Goal: Transaction & Acquisition: Purchase product/service

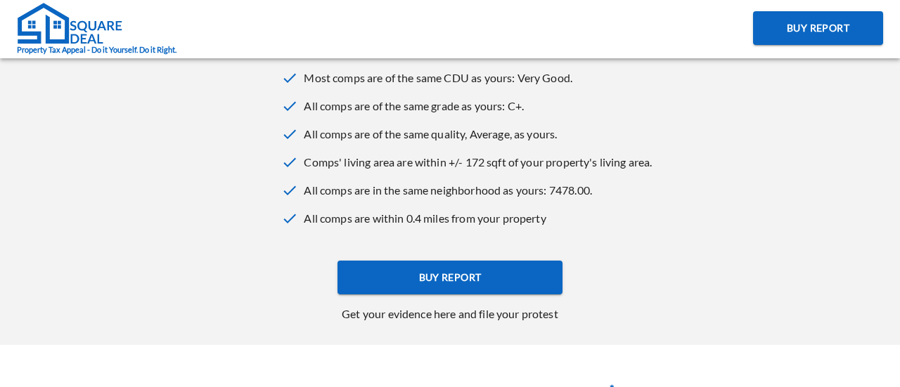
scroll to position [554, 0]
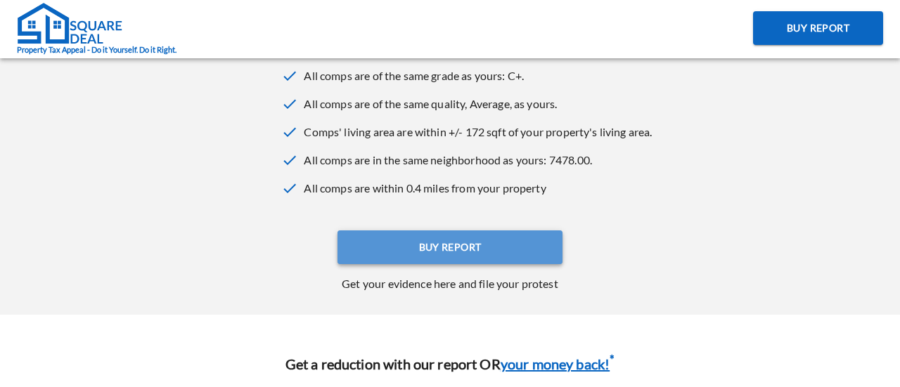
click at [429, 240] on span "Buy Report" at bounding box center [450, 248] width 63 height 18
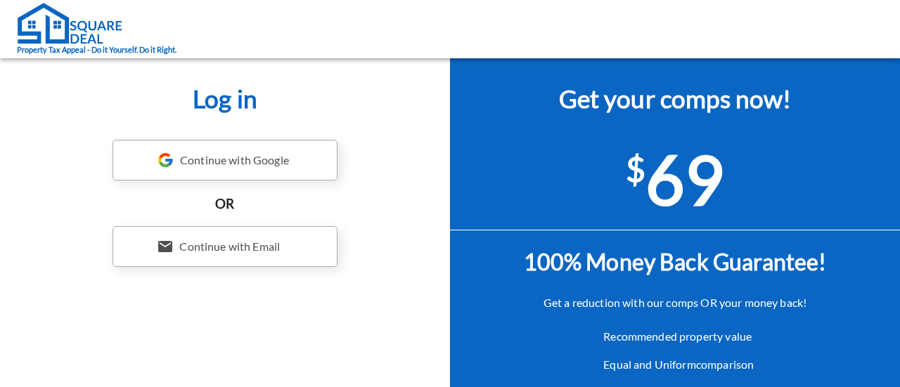
click at [297, 245] on div "Continue with Email" at bounding box center [224, 246] width 225 height 41
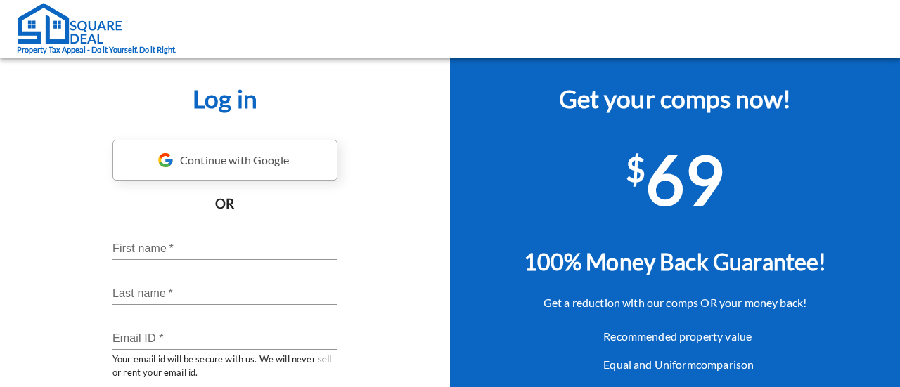
scroll to position [122, 0]
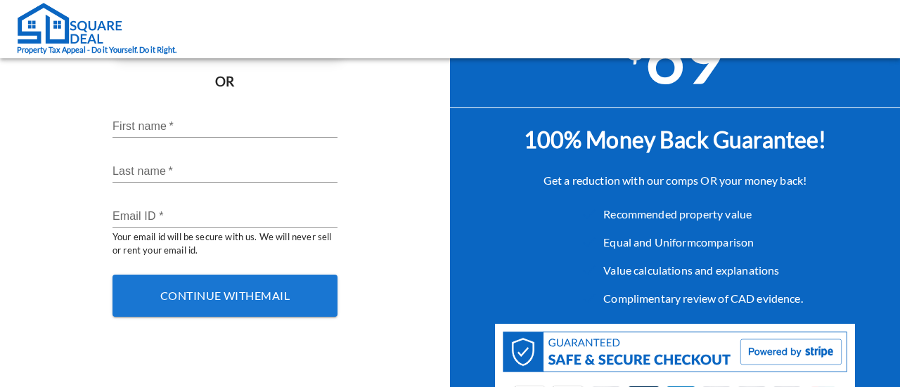
click at [243, 133] on input "First name   *" at bounding box center [224, 126] width 225 height 22
type input "Jennifer"
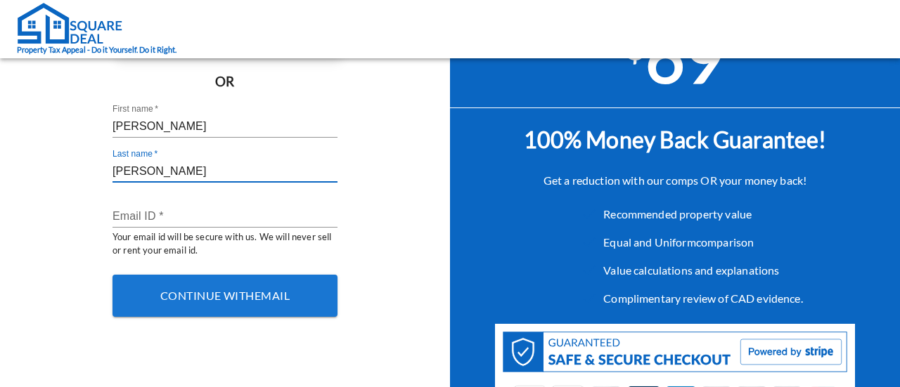
type input "Chang"
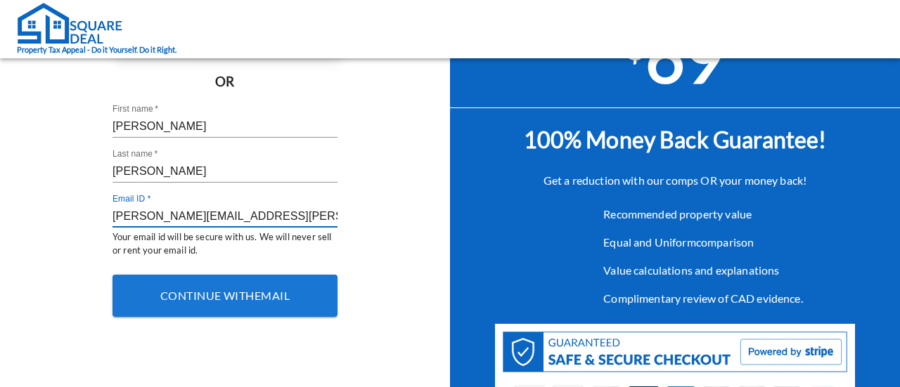
type input "jennifer.chang@houstonchronicle.com"
click at [408, 234] on div "Continue with Google OR First name   * Jennifer Last name   * Chang Email ID * …" at bounding box center [225, 173] width 450 height 311
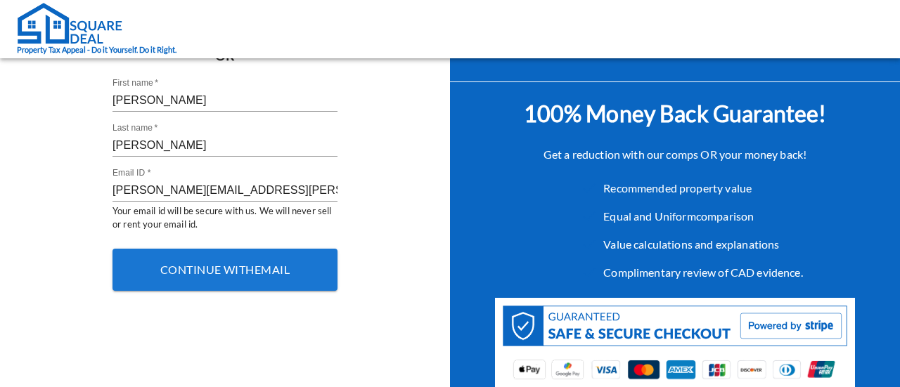
scroll to position [149, 0]
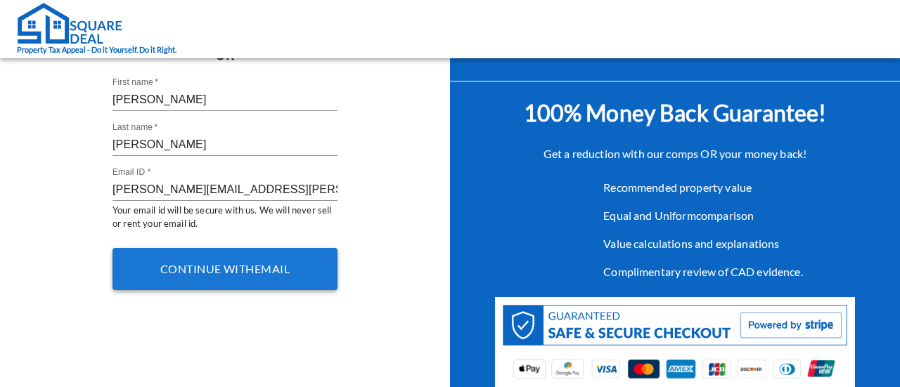
click at [237, 261] on button "Continue with email" at bounding box center [224, 269] width 225 height 42
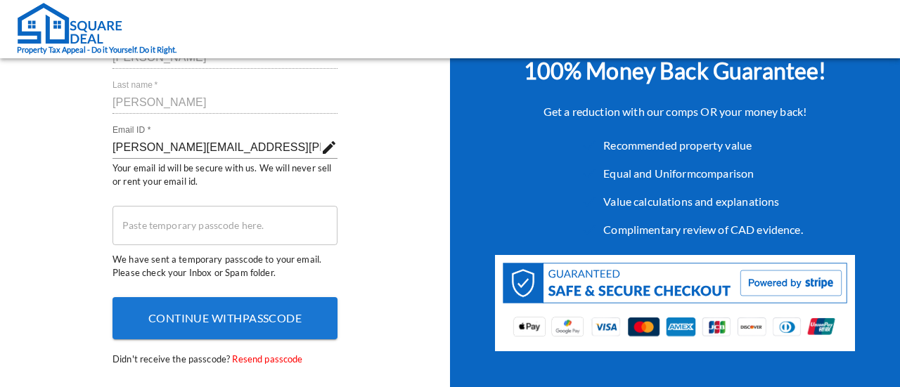
scroll to position [195, 0]
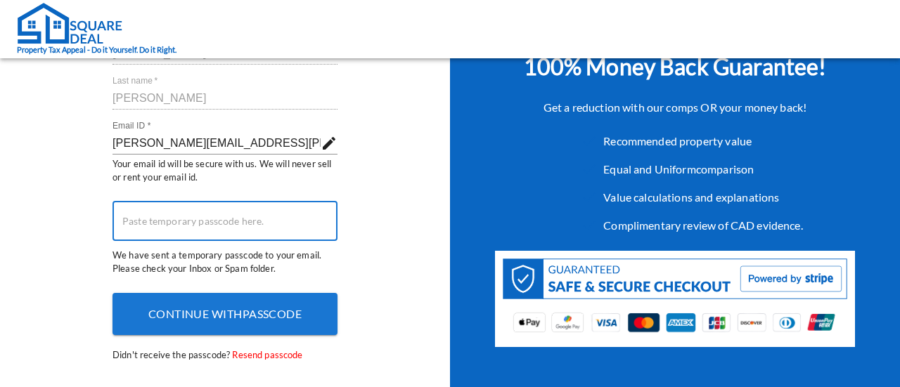
click at [245, 215] on input "search" at bounding box center [224, 221] width 225 height 39
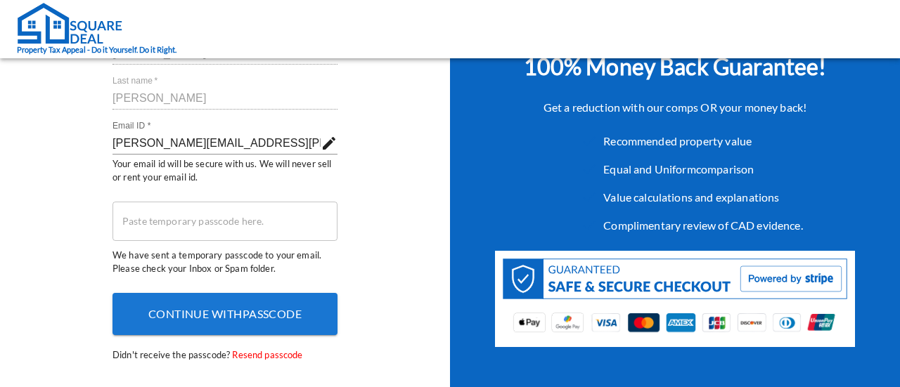
click at [389, 237] on div "Continue with Google OR First name   * Jennifer Last name   * Chang Email ID * …" at bounding box center [225, 156] width 450 height 424
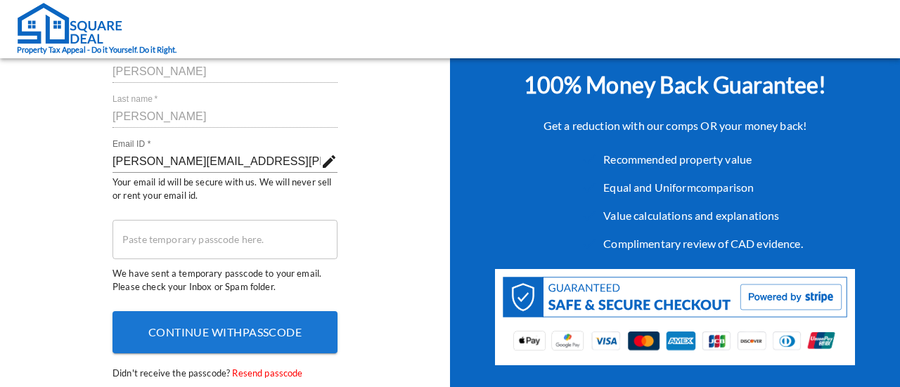
scroll to position [178, 0]
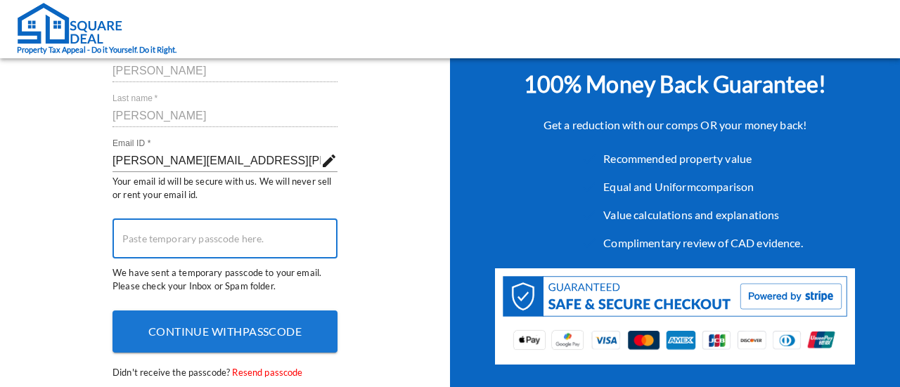
click at [295, 242] on input "search" at bounding box center [224, 238] width 225 height 39
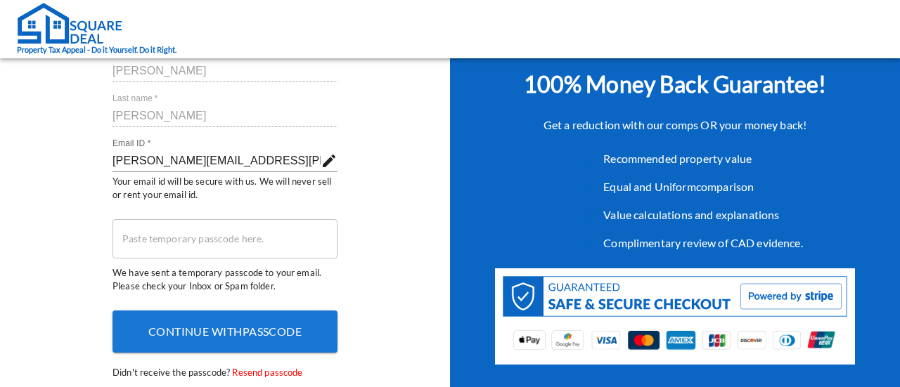
click at [394, 273] on div "Continue with Google OR First name   * Jennifer Last name   * Chang Email ID * …" at bounding box center [225, 174] width 450 height 424
click at [294, 371] on span "Resend passcode" at bounding box center [266, 372] width 72 height 11
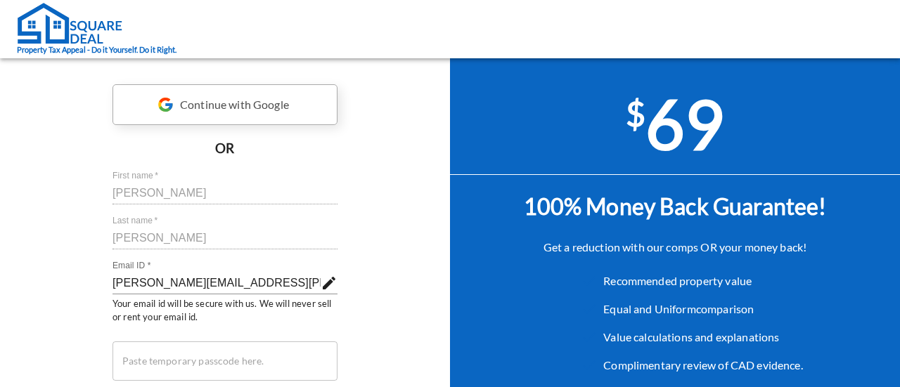
scroll to position [116, 0]
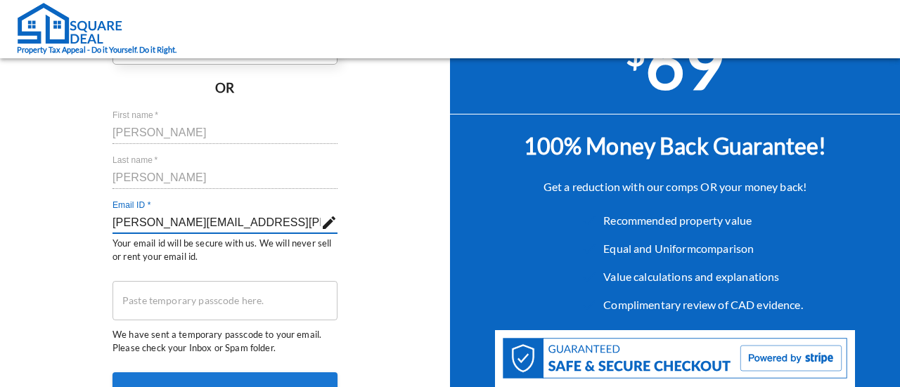
drag, startPoint x: 309, startPoint y: 221, endPoint x: 0, endPoint y: 182, distance: 311.7
click at [0, 182] on div "Continue with Google OR First name   * Jennifer Last name   * Chang Email ID * …" at bounding box center [225, 236] width 450 height 424
click at [145, 224] on input "jennifer.chang@houstonchronicle.com" at bounding box center [216, 223] width 208 height 22
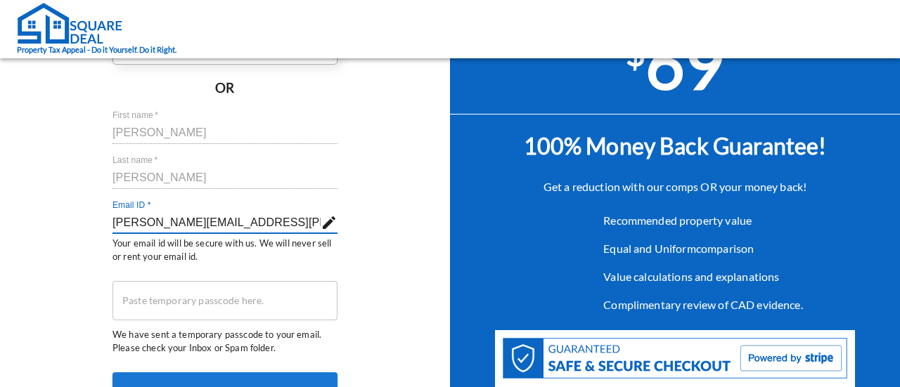
click at [146, 224] on input "jennifer.chang@houstonchronicle.com" at bounding box center [216, 223] width 208 height 22
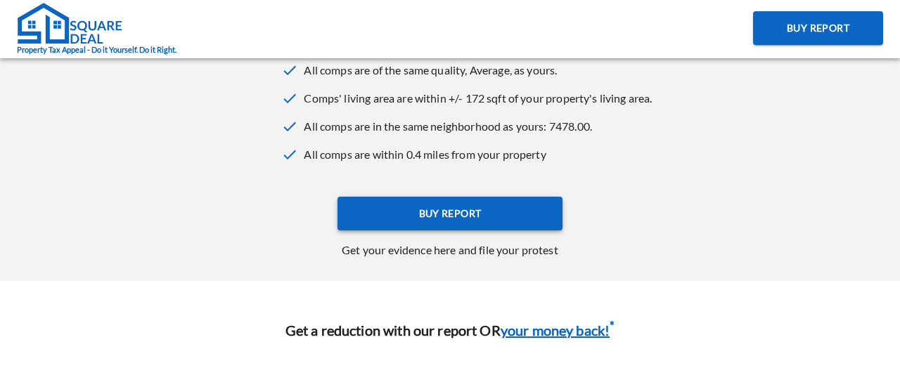
scroll to position [587, 0]
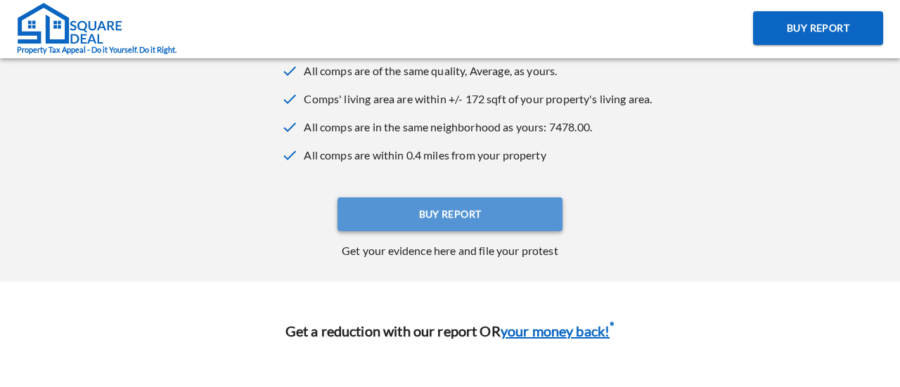
click at [441, 212] on span "Buy Report" at bounding box center [450, 215] width 63 height 18
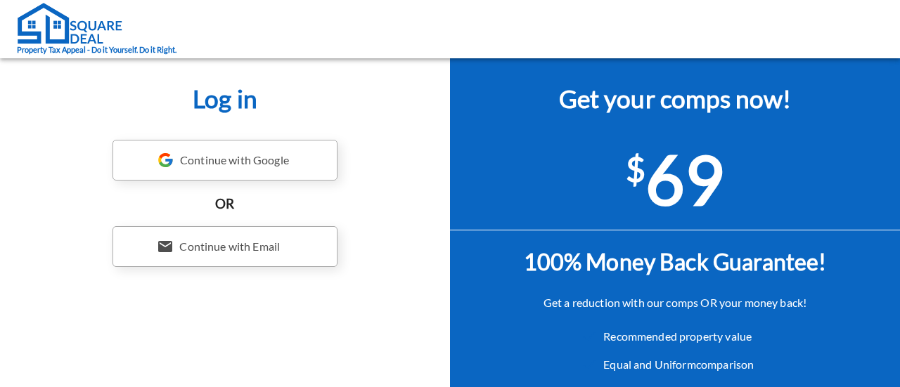
click at [302, 254] on div "Continue with Email" at bounding box center [224, 246] width 225 height 41
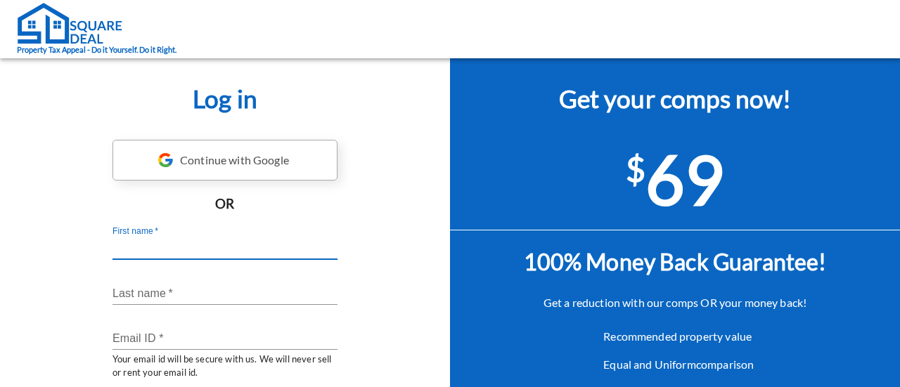
click at [267, 256] on input "First name   *" at bounding box center [224, 249] width 225 height 22
type input "Jennifer"
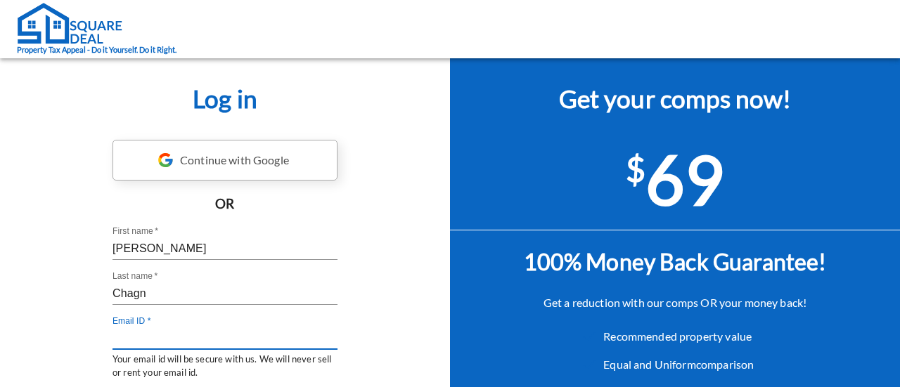
click at [265, 286] on input "Chagn" at bounding box center [224, 294] width 225 height 22
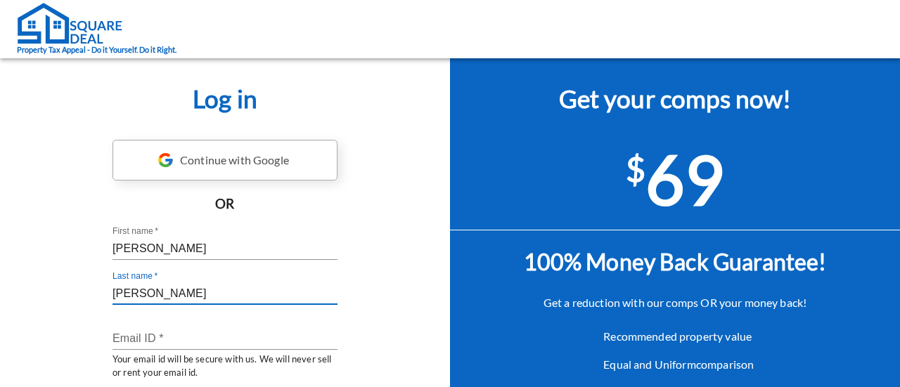
type input "Chang"
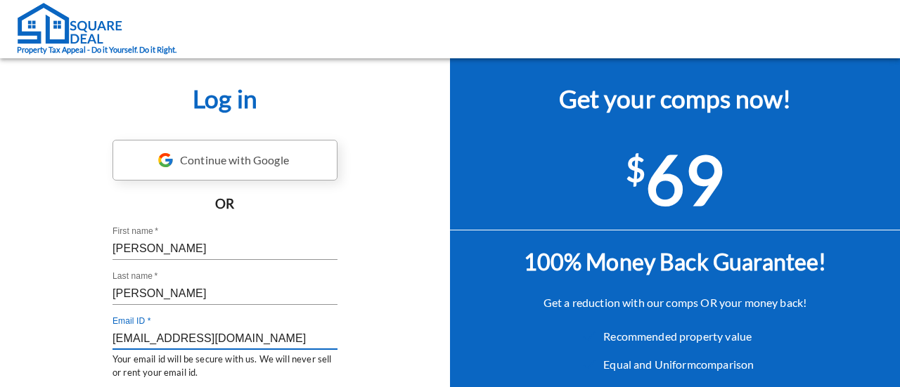
type input "[EMAIL_ADDRESS][DOMAIN_NAME]"
click at [428, 317] on div "Continue with Google OR First name   * Jennifer Last name   * Chang Email ID * …" at bounding box center [225, 295] width 450 height 311
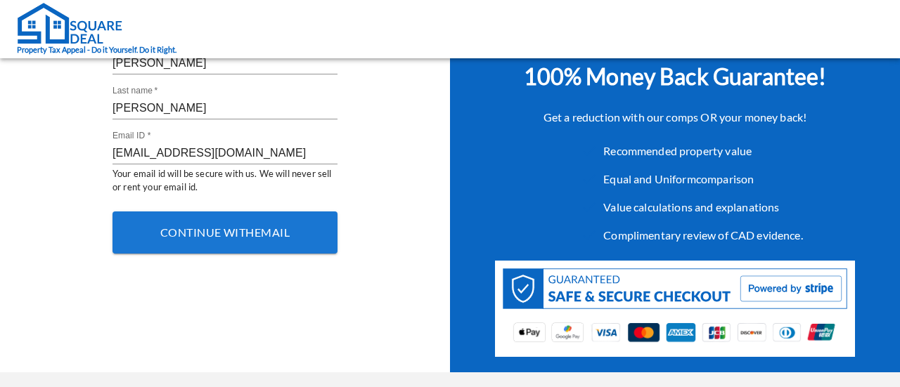
scroll to position [186, 0]
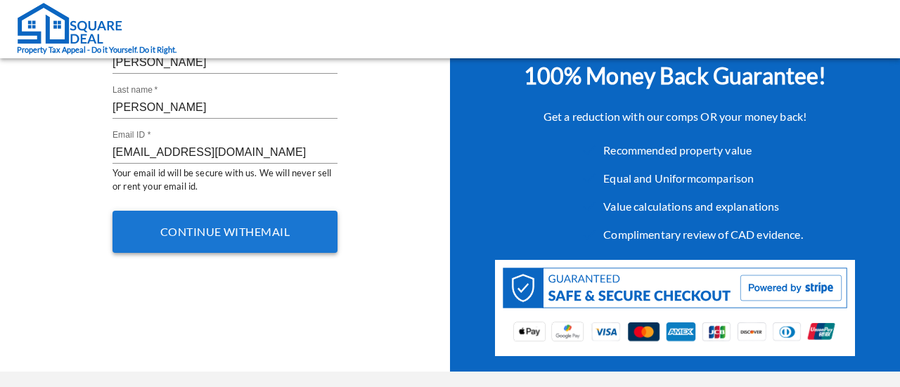
click at [263, 234] on span "Continue with email" at bounding box center [224, 231] width 129 height 13
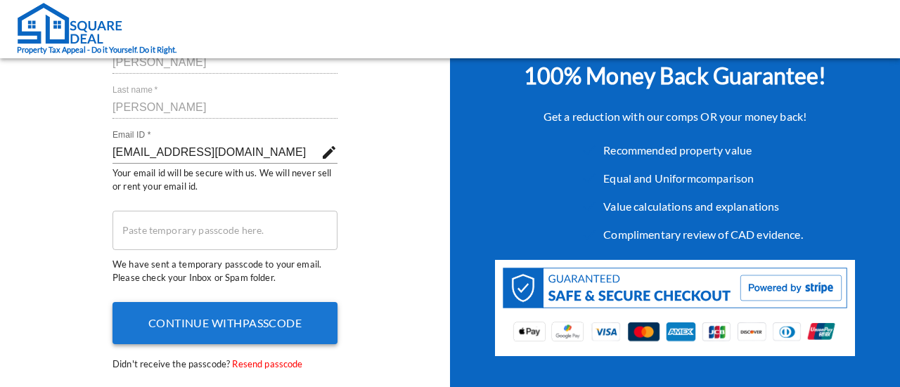
scroll to position [270, 0]
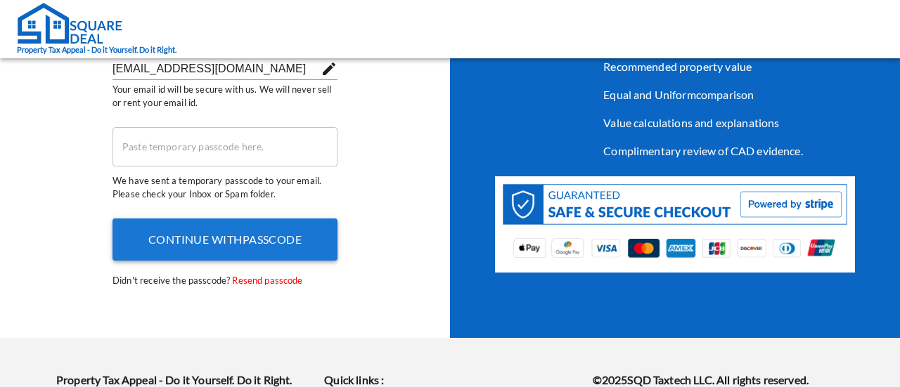
click at [267, 141] on input "search" at bounding box center [224, 146] width 225 height 39
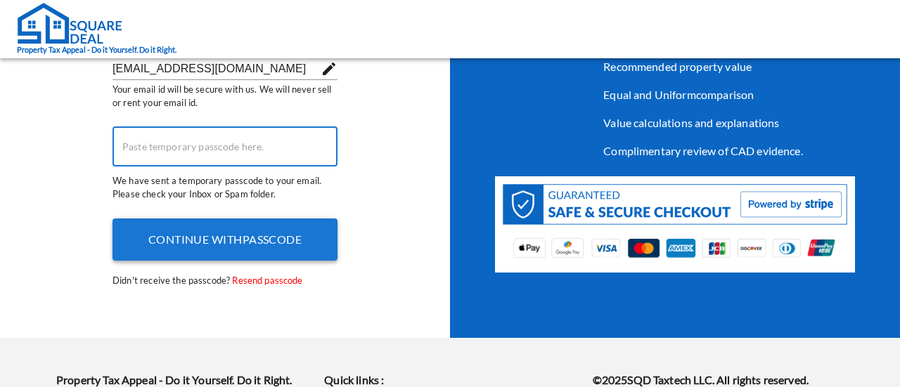
paste input "882698"
type input "882698"
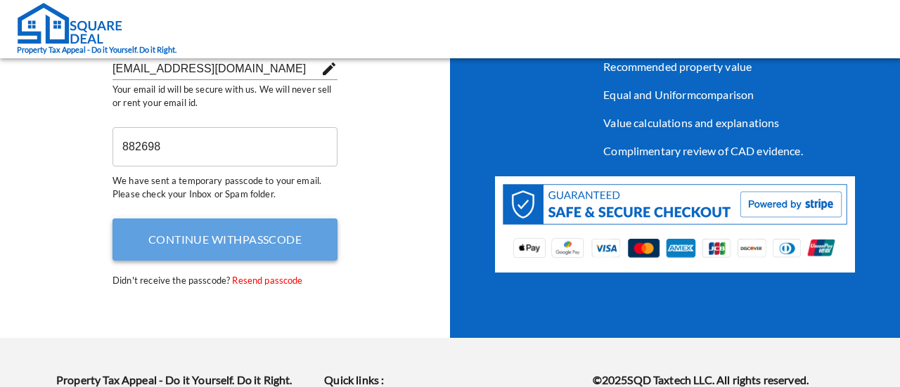
click at [280, 252] on button "Continue with passcode" at bounding box center [224, 240] width 225 height 42
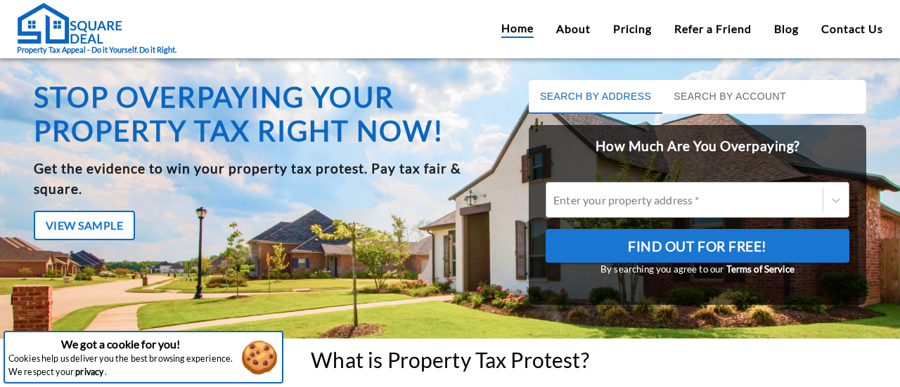
click at [670, 200] on div at bounding box center [684, 200] width 262 height 16
click at [555, 200] on input "Enter your property address *" at bounding box center [554, 199] width 2 height 13
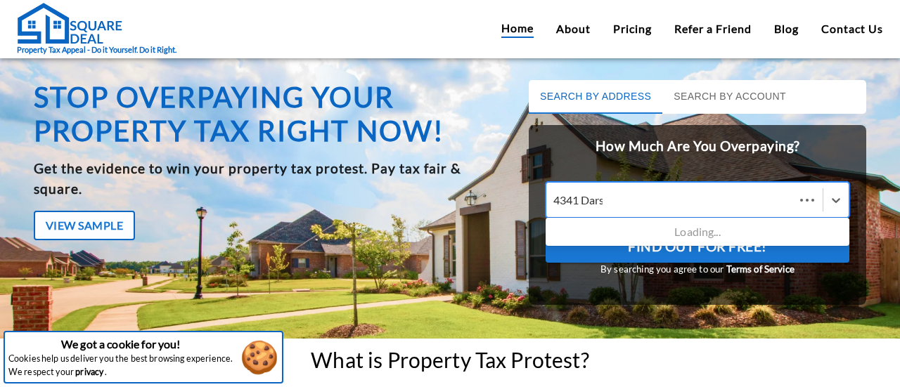
type input "4341 Darsey"
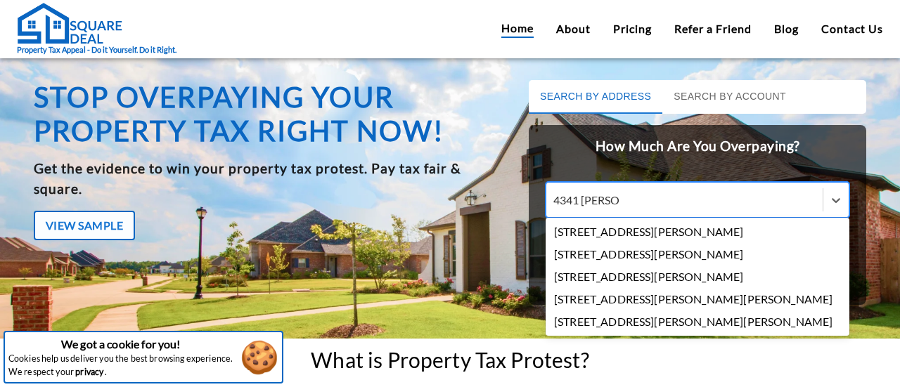
click at [661, 223] on div "4341 Darsey Street, Bellaire, TX, USA" at bounding box center [697, 232] width 304 height 22
click at [618, 207] on input "4341 Darsey" at bounding box center [585, 199] width 65 height 13
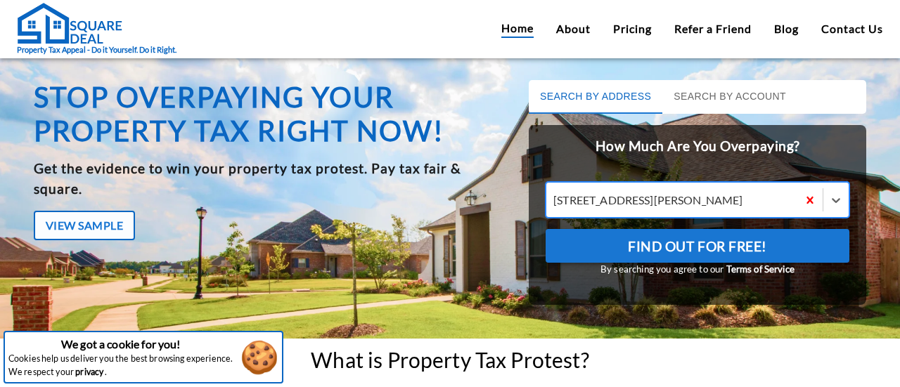
click at [673, 240] on span "Find Out For Free!" at bounding box center [697, 247] width 139 height 24
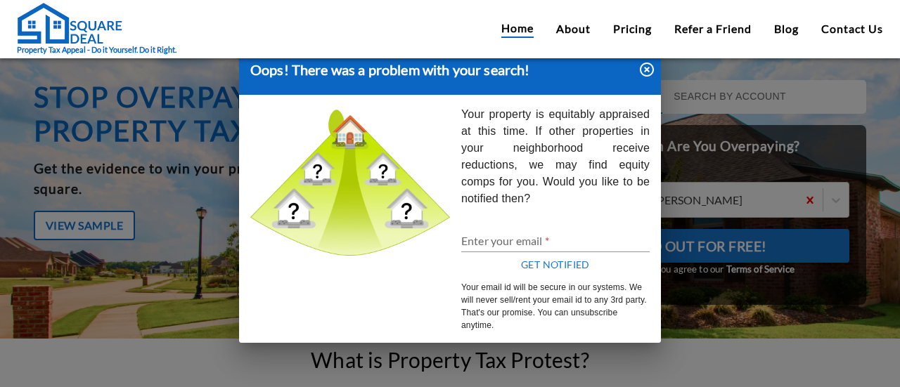
click at [649, 65] on icon "button" at bounding box center [646, 69] width 17 height 17
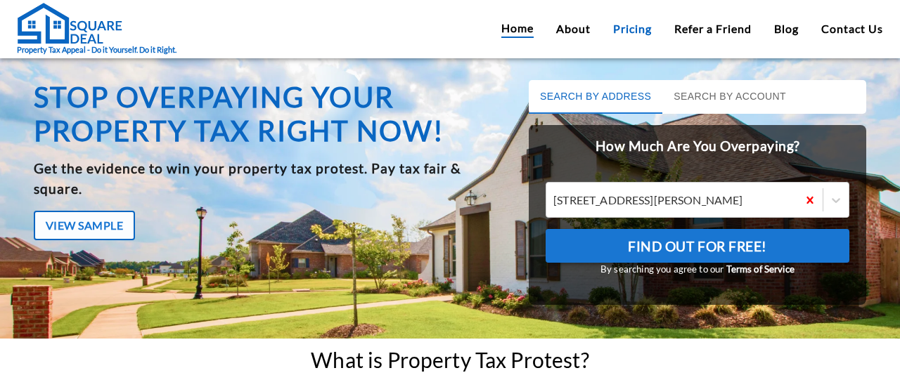
click at [625, 31] on link "Pricing" at bounding box center [632, 28] width 39 height 17
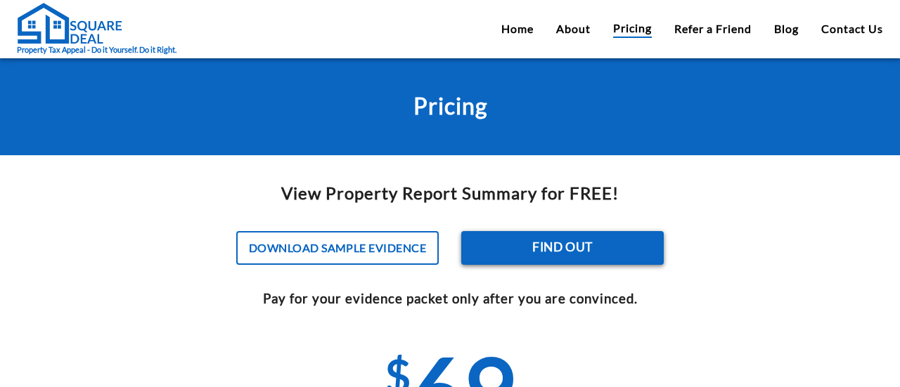
click at [585, 243] on button "Find out" at bounding box center [562, 248] width 202 height 34
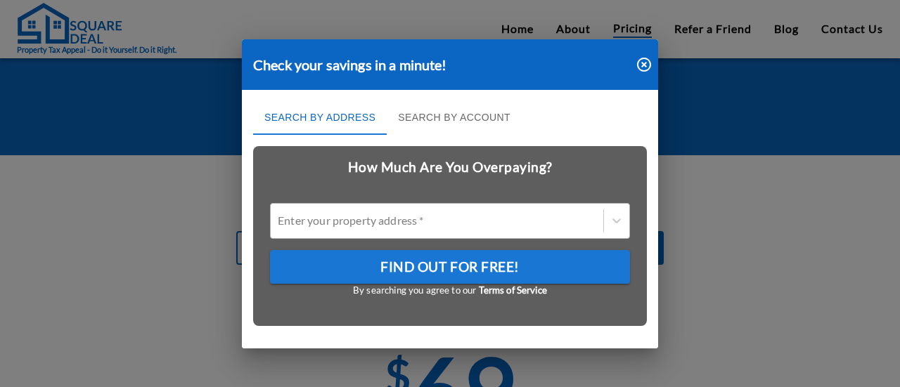
click at [540, 221] on div at bounding box center [437, 221] width 318 height 16
click at [280, 221] on input "Enter your property address *" at bounding box center [279, 220] width 2 height 13
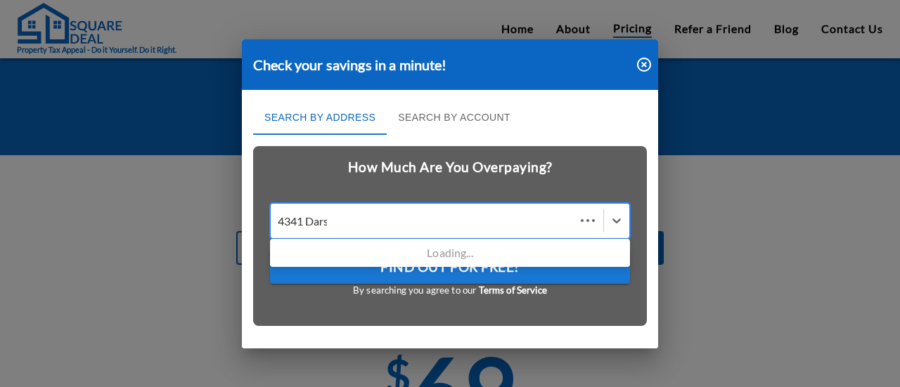
type input "4341 Darsey"
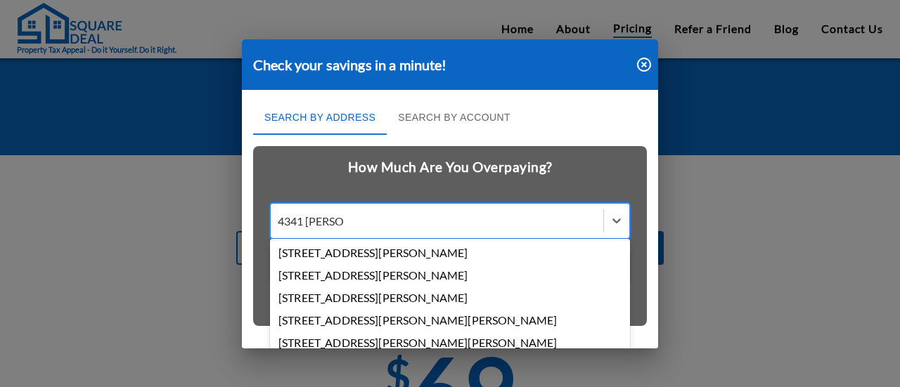
click at [479, 251] on div "4341 Darsey Street, Bellaire, TX, USA" at bounding box center [450, 253] width 360 height 22
click at [343, 228] on input "4341 Darsey" at bounding box center [310, 220] width 65 height 13
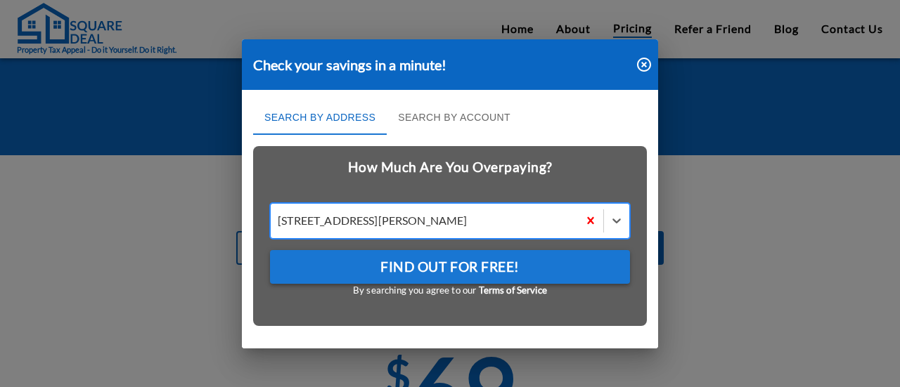
click at [465, 257] on span "Find Out For Free!" at bounding box center [449, 267] width 139 height 24
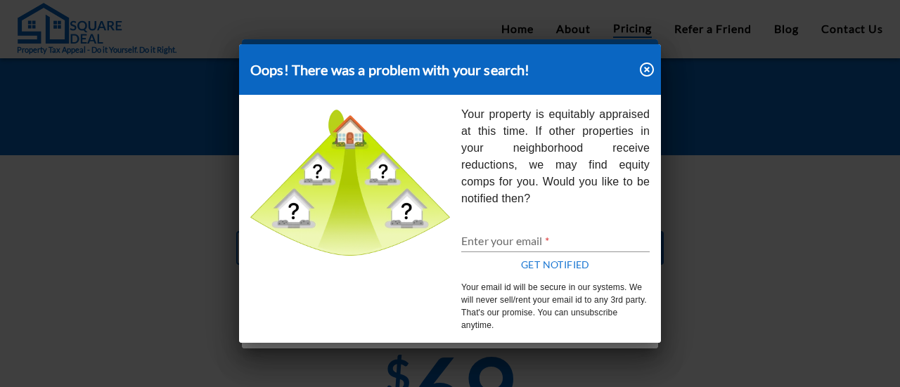
click at [648, 71] on icon "button" at bounding box center [647, 70] width 14 height 14
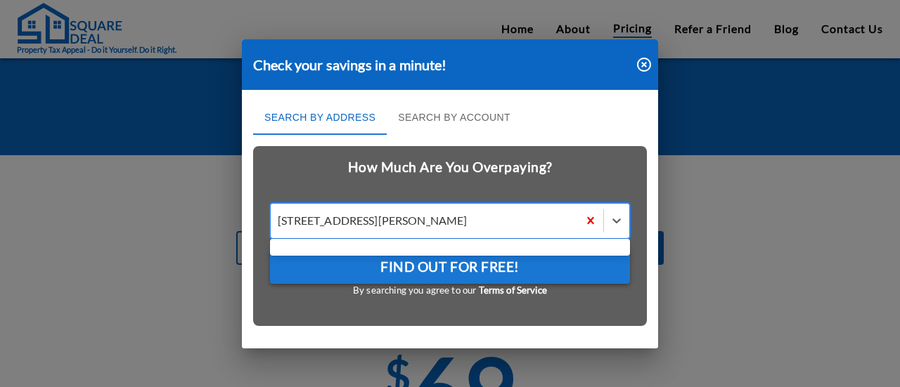
click at [513, 222] on div at bounding box center [424, 221] width 293 height 16
click at [280, 222] on input "Use Up and Down to choose options, press Enter to select the currently focused …" at bounding box center [279, 220] width 2 height 13
click at [513, 222] on div at bounding box center [424, 221] width 293 height 16
click at [280, 222] on input "Use Up and Down to choose options, press Enter to select the currently focused …" at bounding box center [279, 220] width 2 height 13
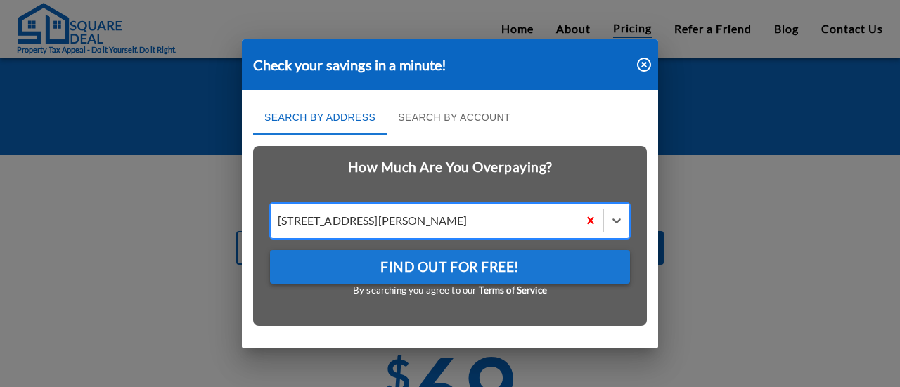
click at [513, 222] on div at bounding box center [424, 221] width 293 height 16
click at [280, 222] on input "4341 Darsey Street, Bellaire, TX, USA" at bounding box center [279, 220] width 2 height 13
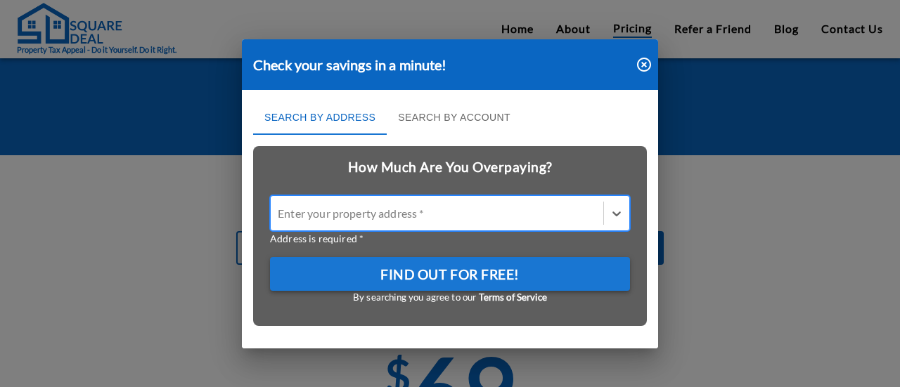
click at [541, 220] on div at bounding box center [437, 213] width 318 height 16
click at [280, 220] on input "All selected options have been cleared. Enter your property address *" at bounding box center [279, 213] width 2 height 13
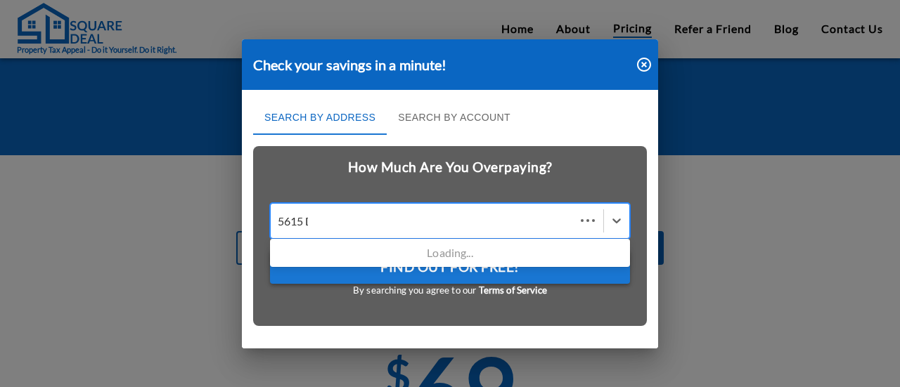
type input "5615 Dux"
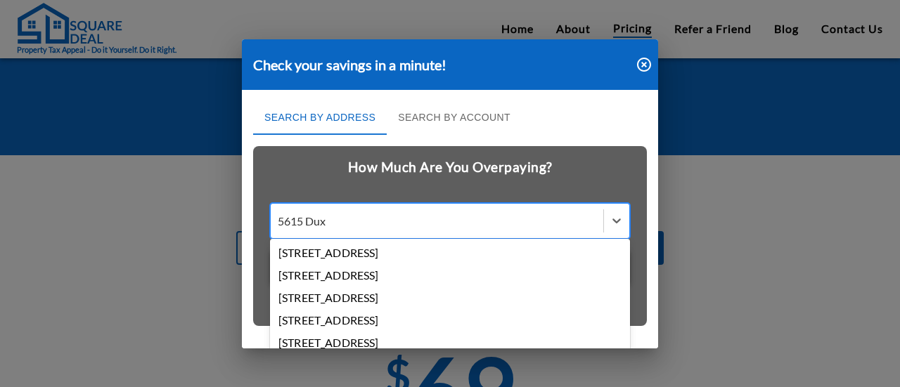
click at [465, 252] on div "5615 Duxbury Street, Houston, TX, USA" at bounding box center [450, 253] width 360 height 22
click at [328, 228] on input "5615 Dux" at bounding box center [303, 220] width 51 height 13
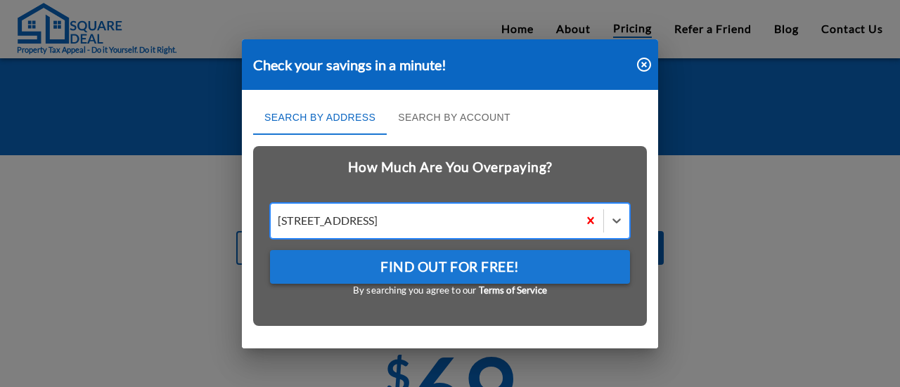
click at [478, 264] on span "Find Out For Free!" at bounding box center [449, 267] width 139 height 24
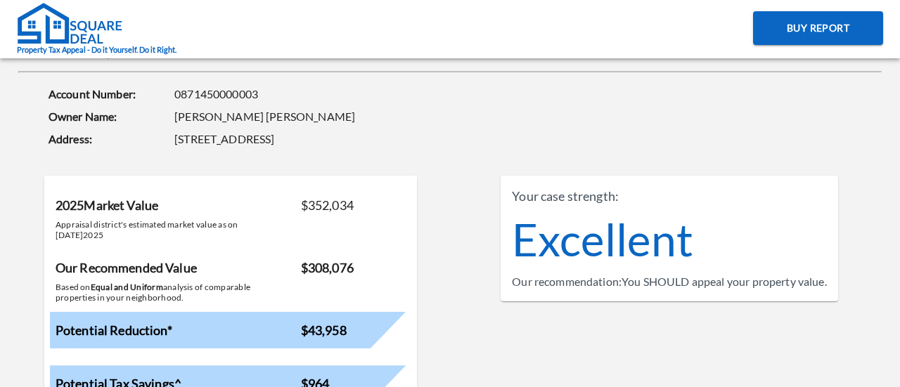
scroll to position [39, 0]
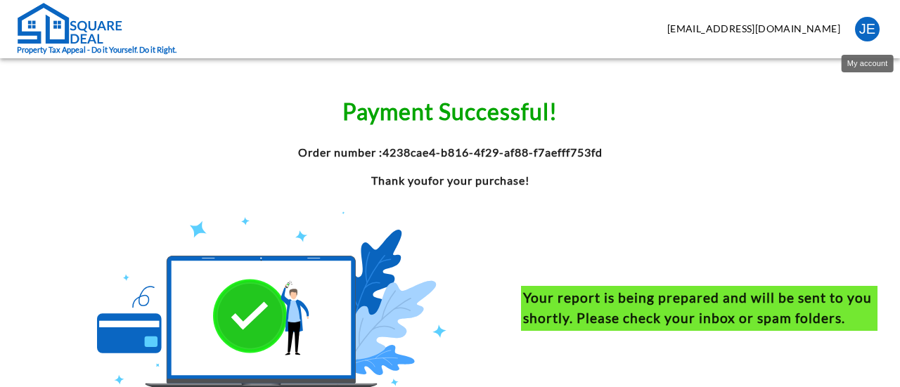
click at [866, 36] on div "JE" at bounding box center [867, 29] width 25 height 25
click at [807, 19] on div at bounding box center [450, 193] width 900 height 387
